Goal: Book appointment/travel/reservation

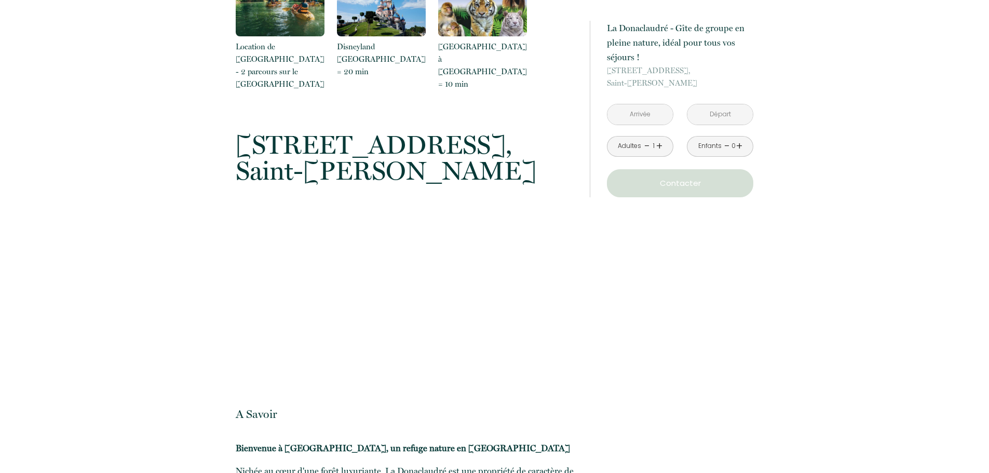
scroll to position [2648, 0]
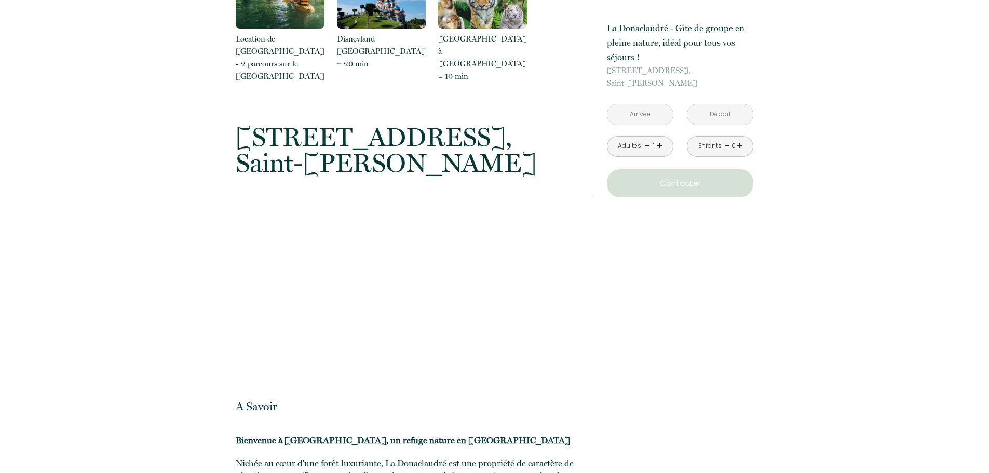
click at [637, 112] on input "text" at bounding box center [640, 114] width 65 height 20
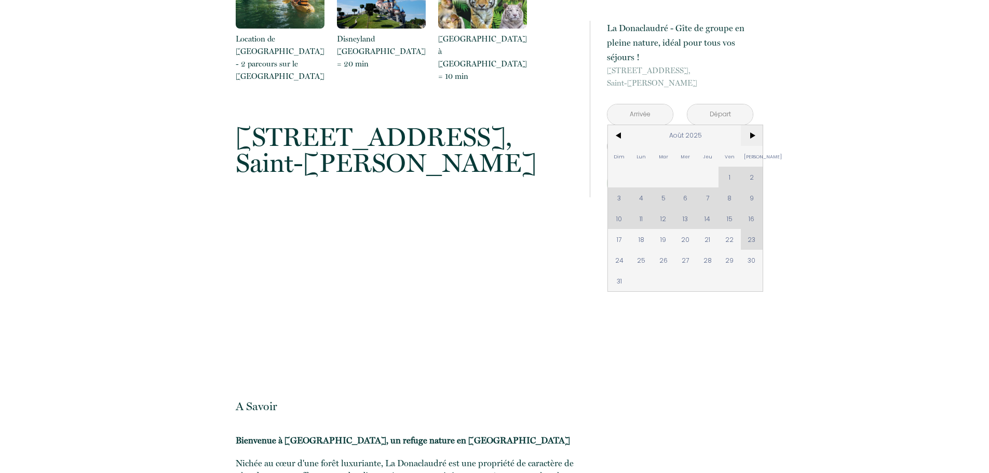
click at [744, 132] on span ">" at bounding box center [752, 135] width 22 height 21
click at [747, 132] on span ">" at bounding box center [752, 135] width 22 height 21
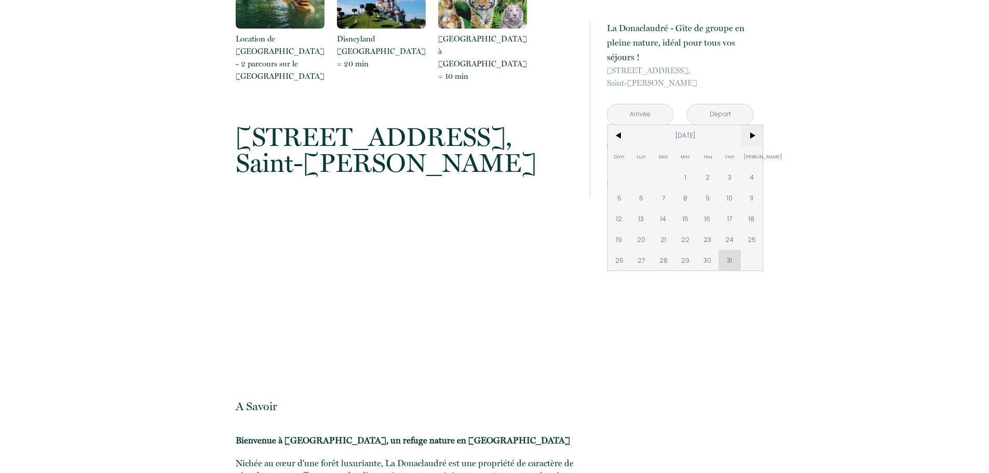
click at [747, 132] on span ">" at bounding box center [752, 135] width 22 height 21
click at [753, 197] on span "8" at bounding box center [752, 197] width 22 height 21
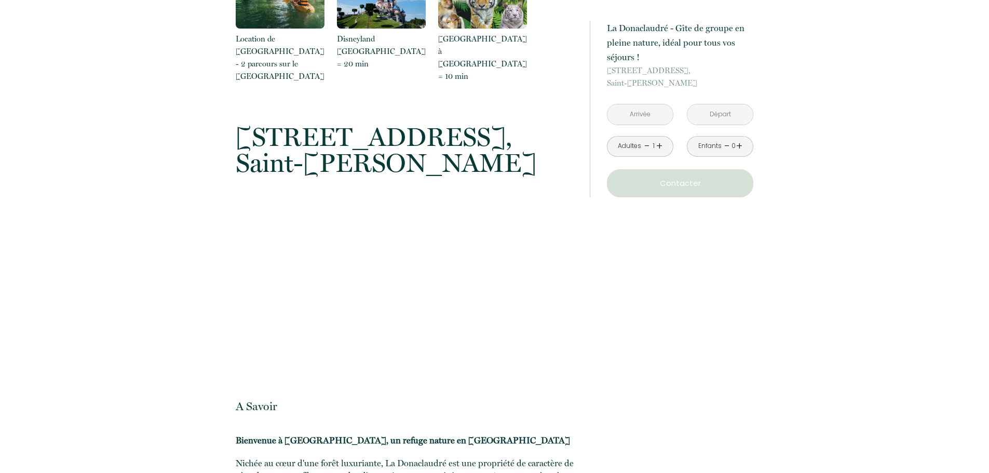
type input "[DATE]"
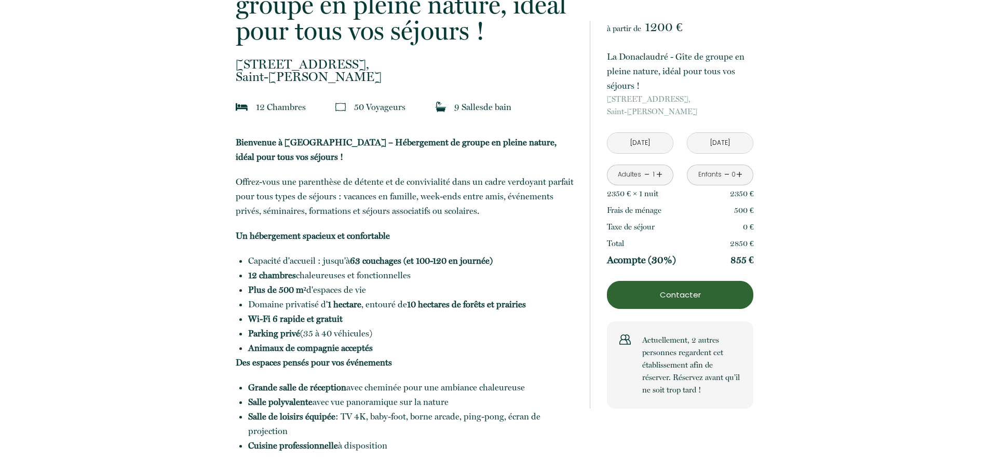
scroll to position [260, 0]
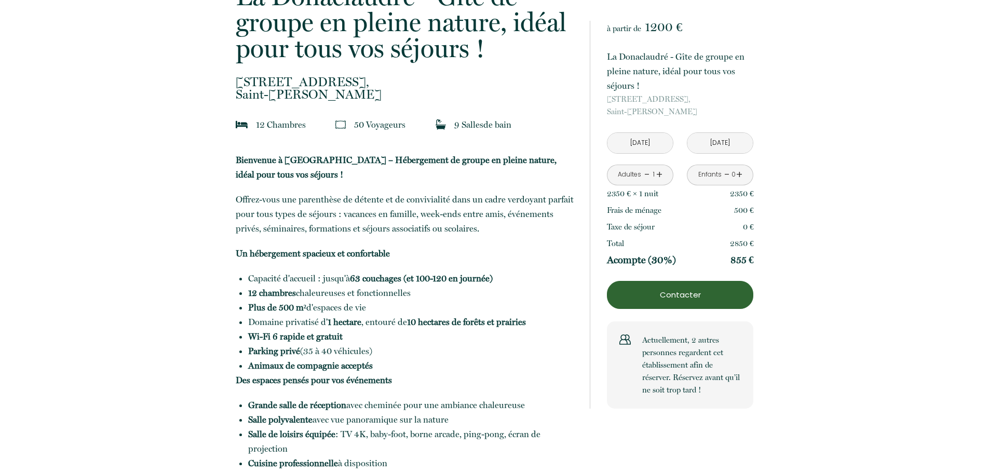
click at [656, 178] on link "+" at bounding box center [659, 175] width 6 height 16
click at [660, 173] on link "+" at bounding box center [659, 175] width 6 height 16
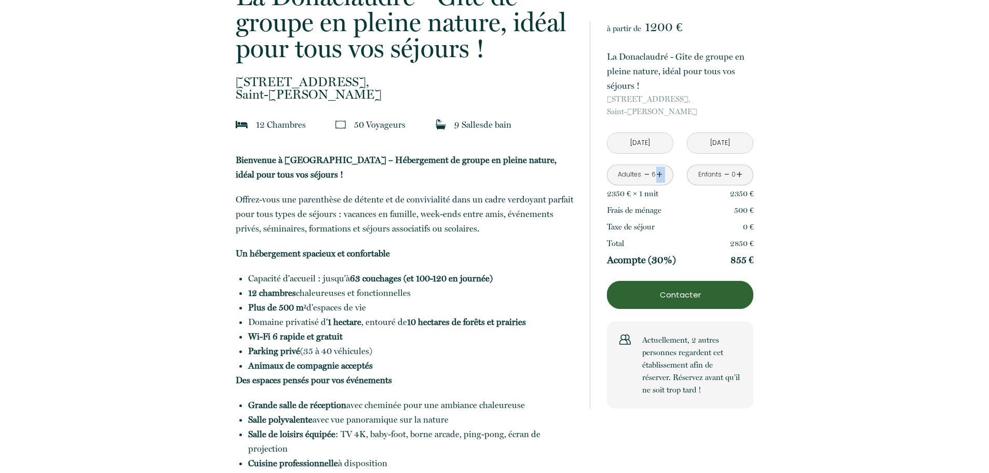
click at [660, 173] on link "+" at bounding box center [659, 175] width 6 height 16
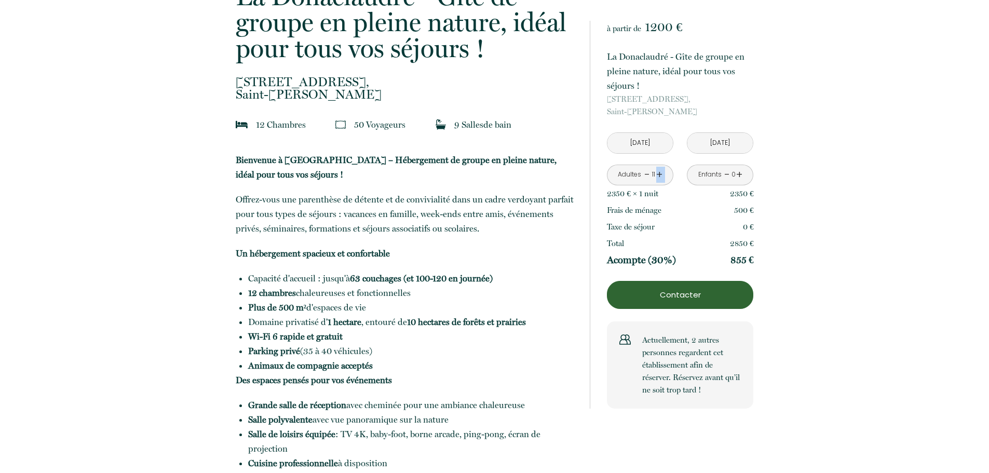
click at [660, 173] on link "+" at bounding box center [659, 175] width 6 height 16
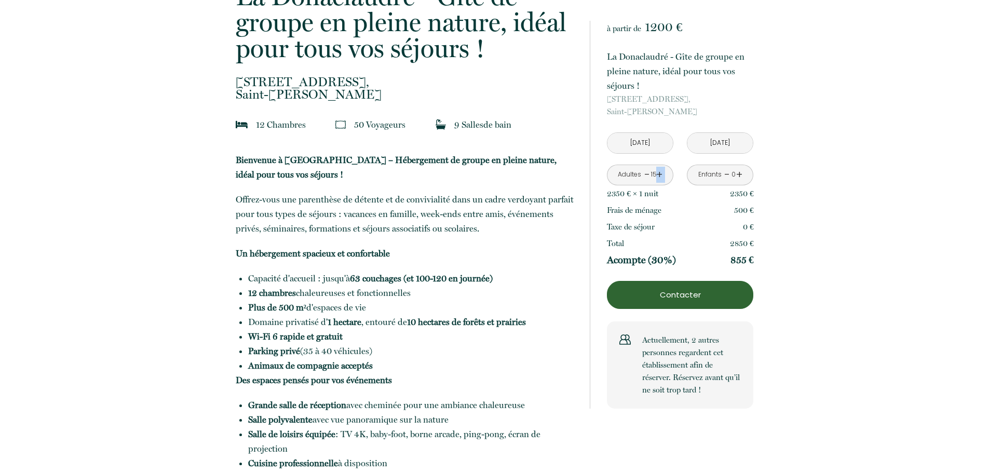
click at [660, 173] on link "+" at bounding box center [659, 175] width 6 height 16
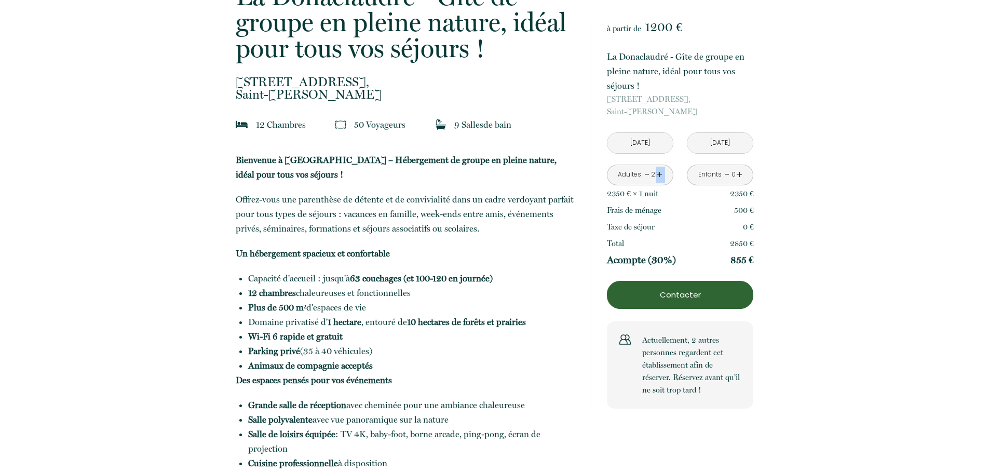
click at [660, 173] on link "+" at bounding box center [659, 175] width 6 height 16
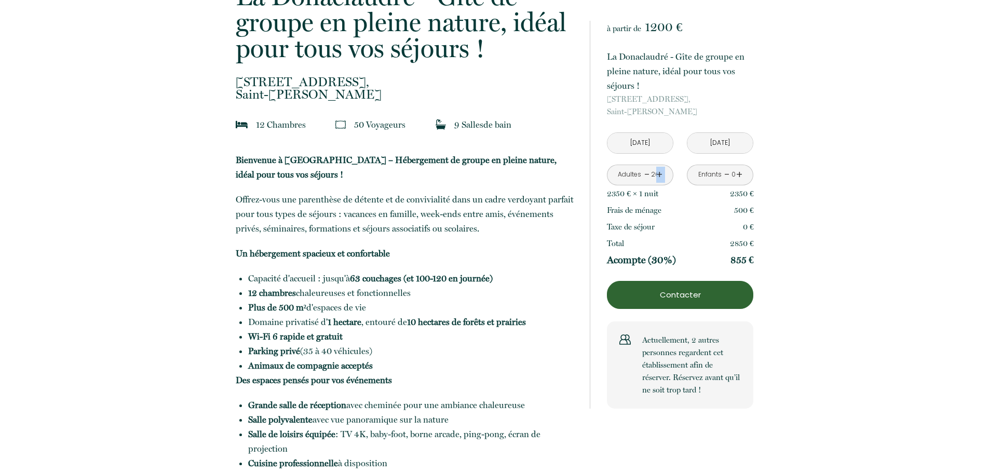
click at [660, 173] on link "+" at bounding box center [659, 175] width 6 height 16
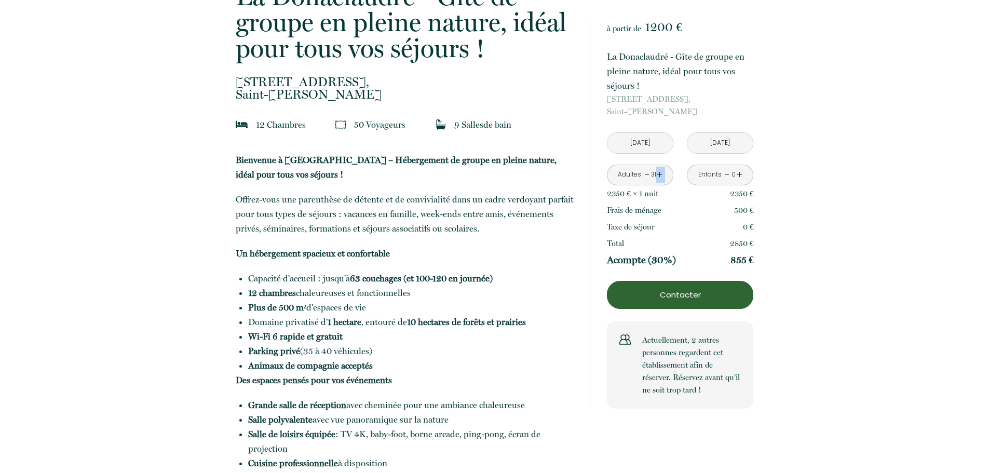
click at [660, 173] on link "+" at bounding box center [659, 175] width 6 height 16
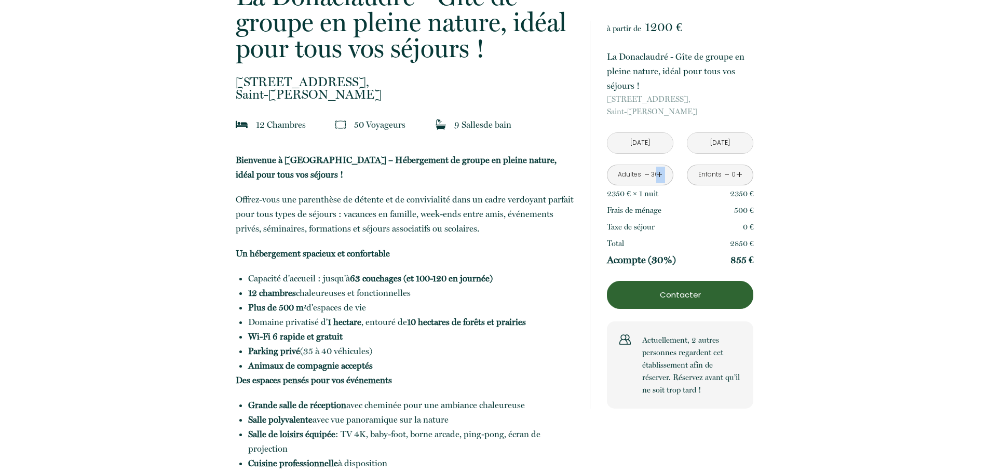
click at [660, 173] on link "+" at bounding box center [659, 175] width 6 height 16
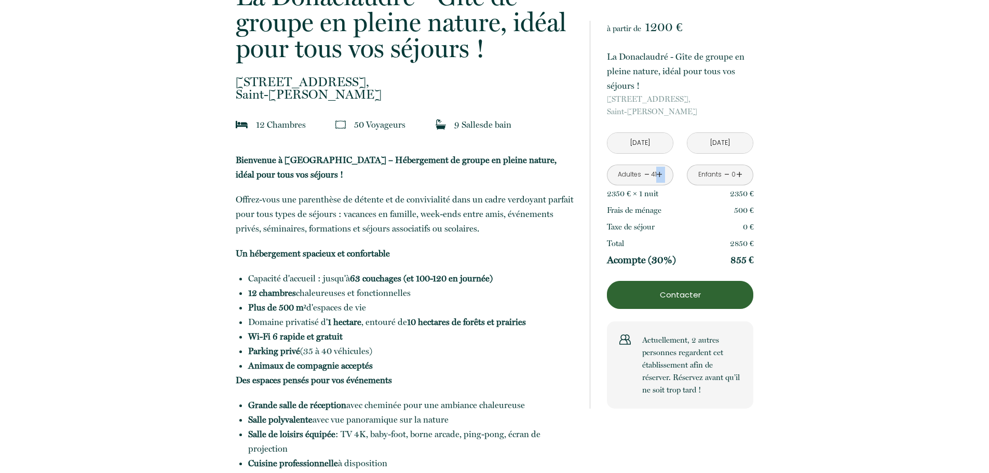
click at [660, 173] on link "+" at bounding box center [659, 175] width 6 height 16
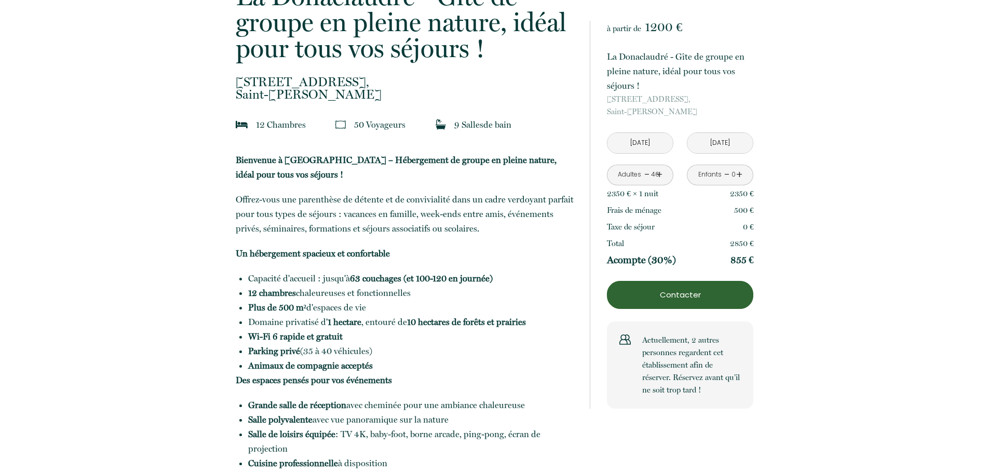
click at [740, 172] on link "+" at bounding box center [739, 175] width 6 height 16
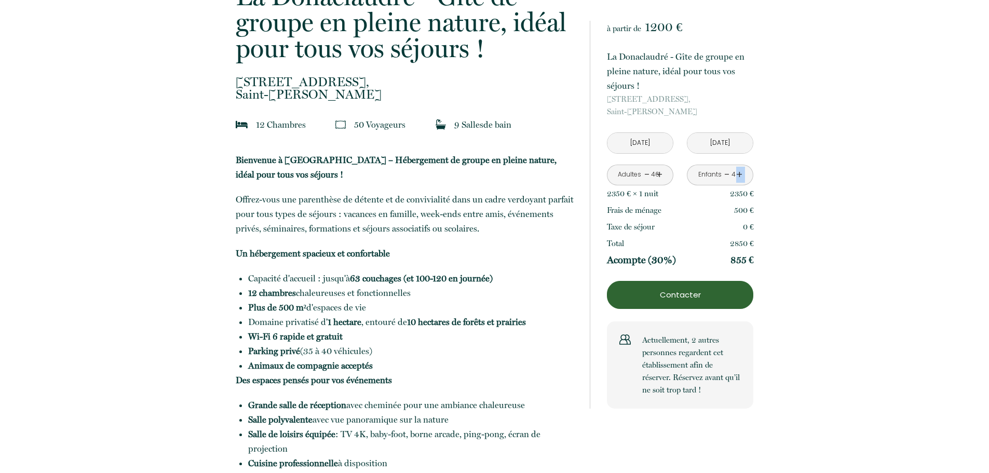
click at [740, 172] on div "à partir de 1200 € La Donaclaudré - Gîte de groupe en pleine nature, idéal pour…" at bounding box center [680, 215] width 146 height 388
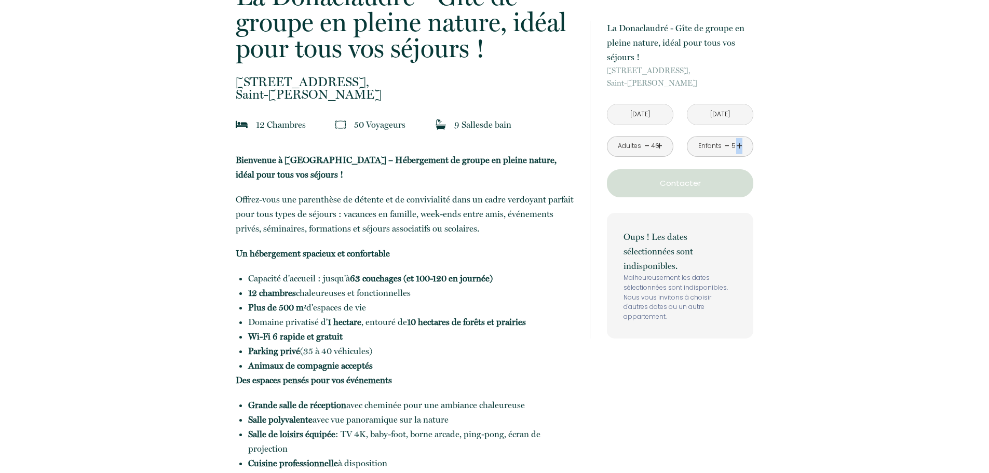
click at [740, 172] on button "Contacter" at bounding box center [680, 183] width 146 height 28
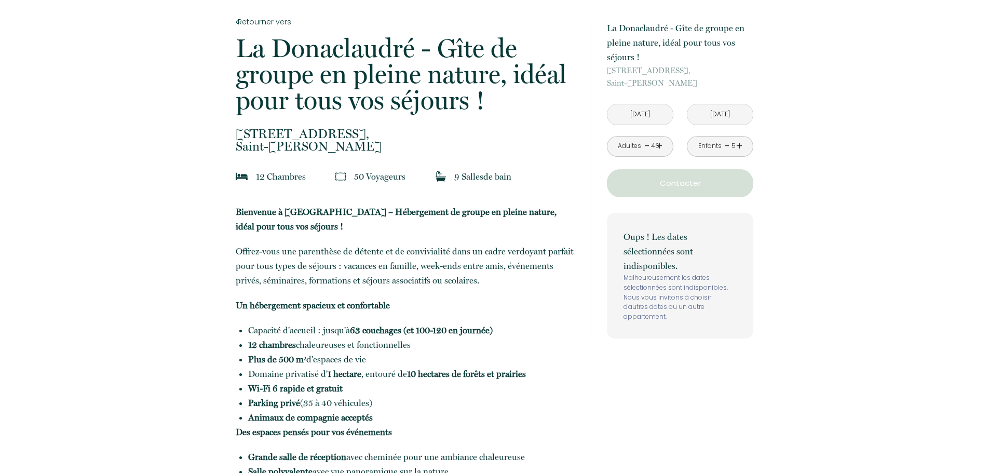
scroll to position [0, 0]
